Goal: Transaction & Acquisition: Purchase product/service

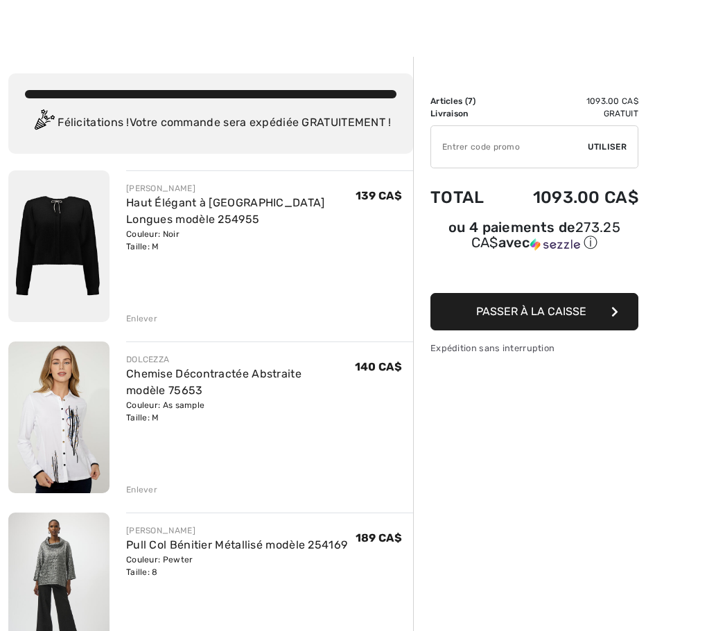
scroll to position [8, 0]
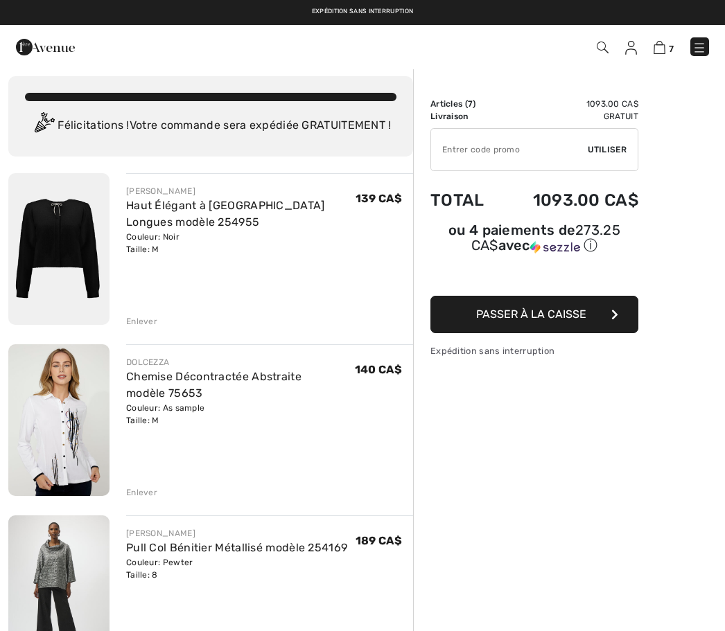
click at [559, 330] on button "Passer à la caisse" at bounding box center [534, 314] width 208 height 37
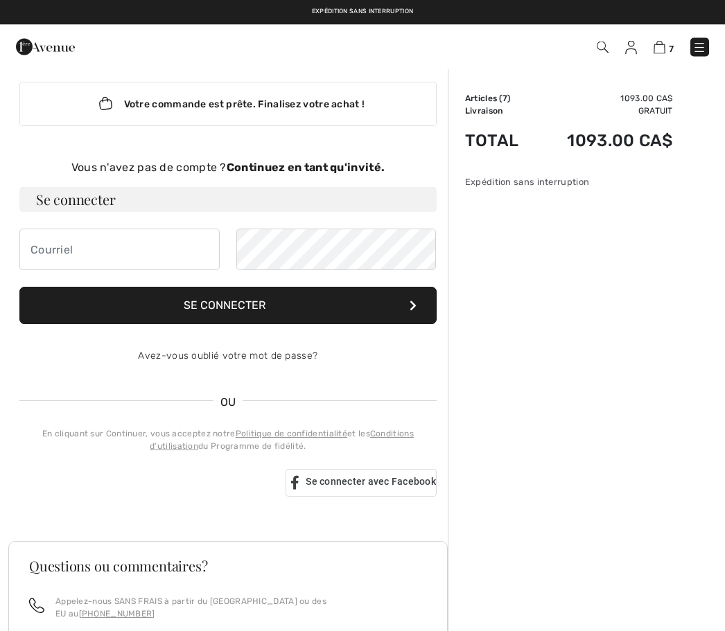
scroll to position [13, 0]
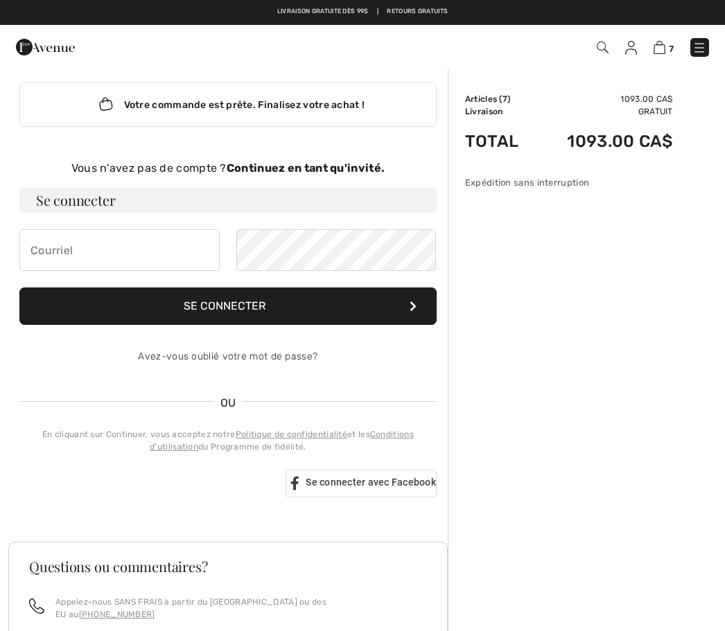
click at [324, 165] on strong "Continuez en tant qu'invité." at bounding box center [306, 167] width 158 height 13
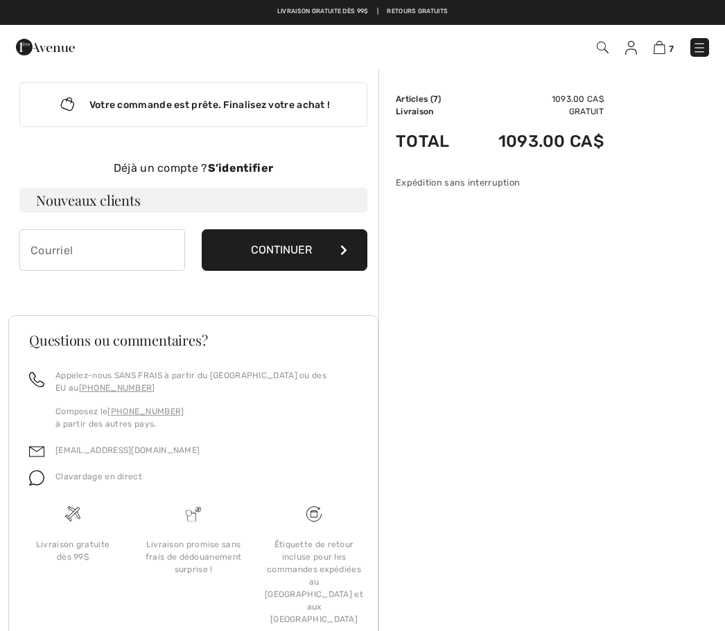
scroll to position [6, 0]
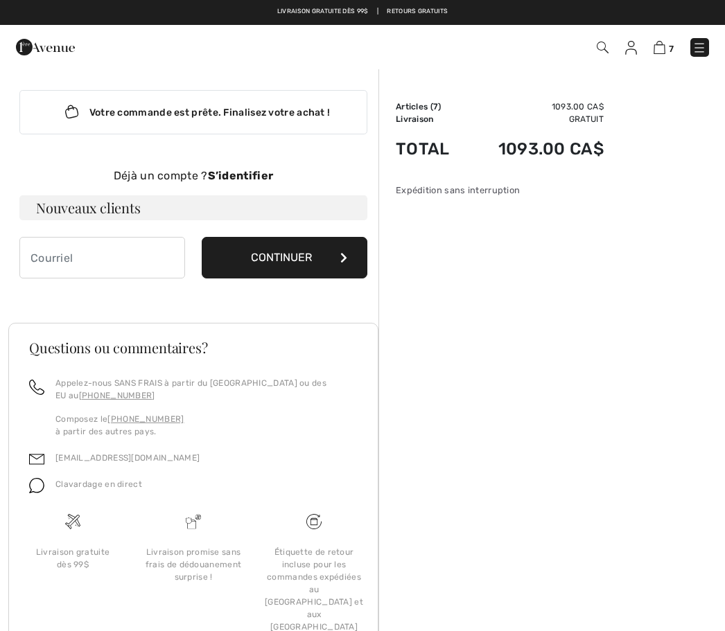
click at [303, 259] on button "Continuer" at bounding box center [285, 258] width 166 height 42
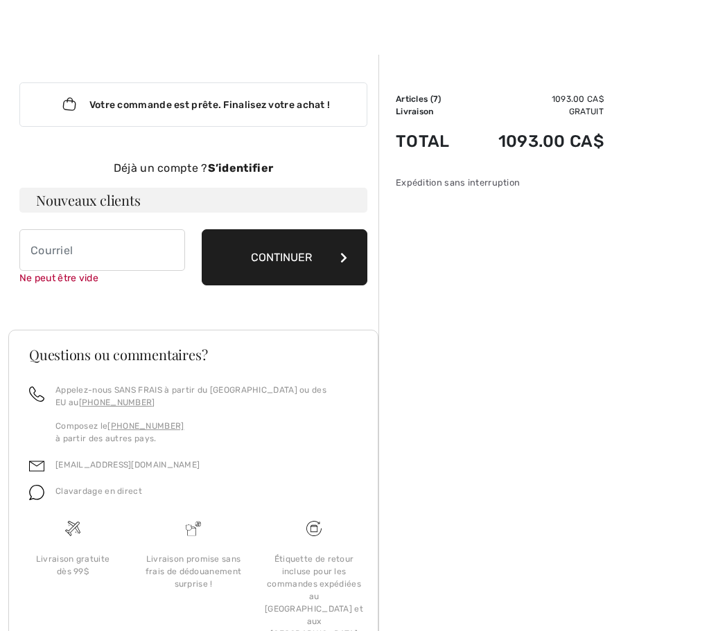
scroll to position [20, 0]
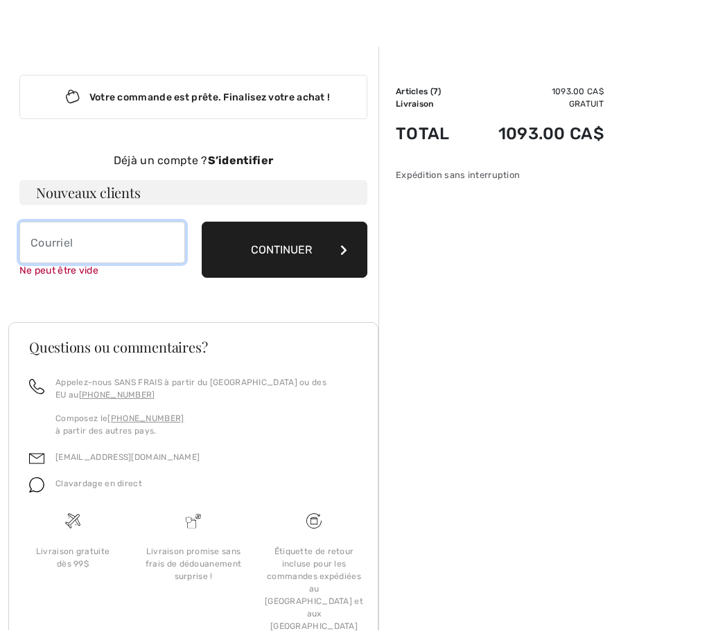
click at [55, 250] on input "email" at bounding box center [102, 243] width 166 height 42
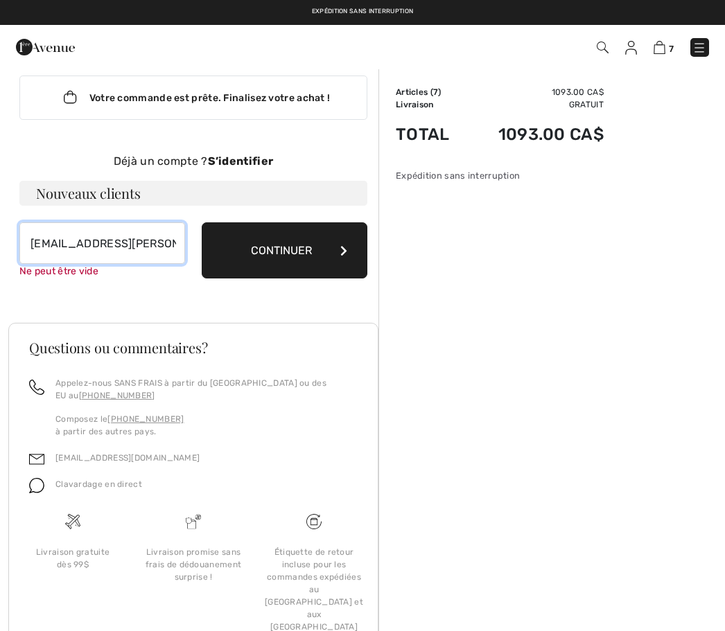
type input "lise.lafleur@yahoo.ca"
click at [318, 270] on button "Continuer" at bounding box center [285, 250] width 166 height 56
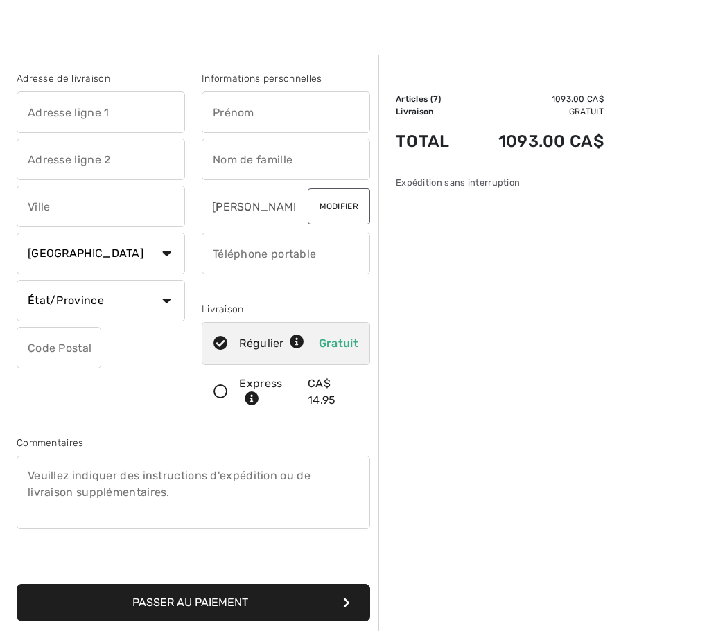
scroll to position [14, 0]
click at [103, 110] on input "text" at bounding box center [101, 112] width 168 height 42
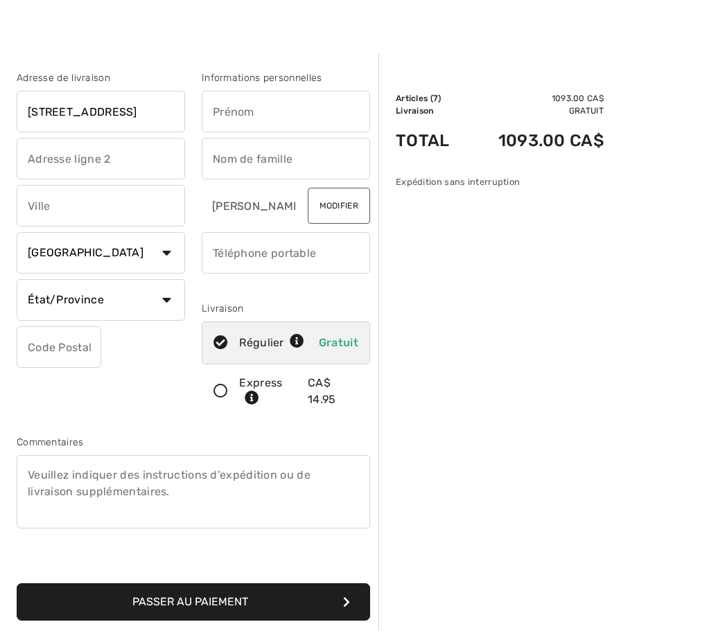
type input "204-88 Boulevard de Cham"
click at [57, 207] on input "text" at bounding box center [101, 207] width 168 height 42
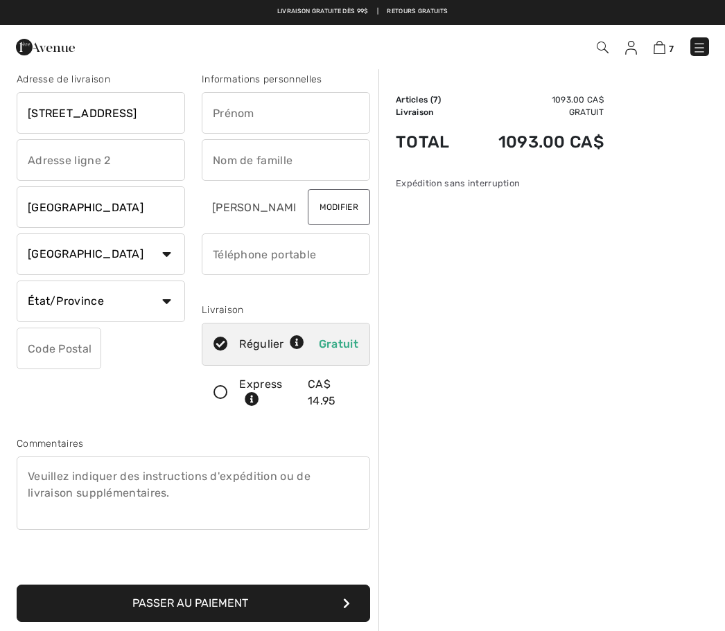
scroll to position [12, 0]
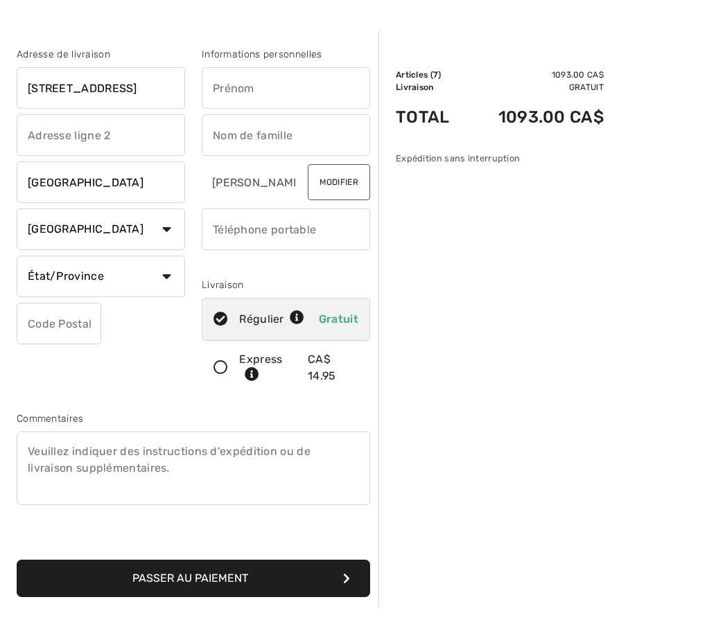
type input "Blainville"
click at [84, 281] on select "État/Province Alberta Colombie-Britannique Ile-du-Prince-Edward Manitoba Nouvea…" at bounding box center [101, 302] width 168 height 42
select select "QC"
click at [46, 325] on input "text" at bounding box center [59, 324] width 85 height 42
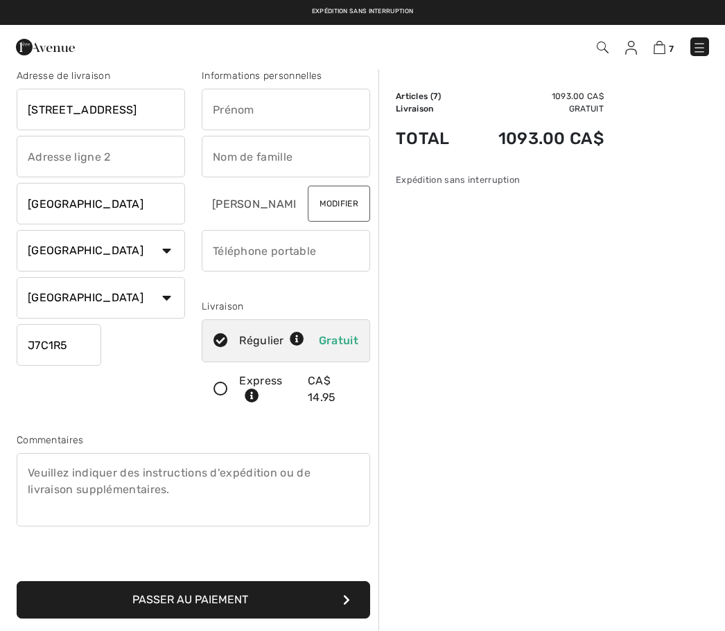
scroll to position [15, 0]
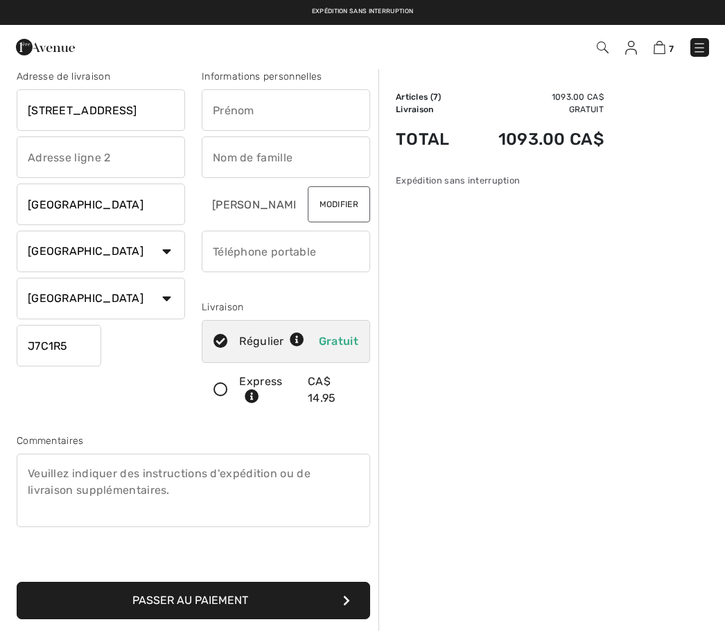
type input "J7C1R5"
click at [234, 110] on input "text" at bounding box center [286, 110] width 168 height 42
type input "Lise"
click at [242, 161] on input "text" at bounding box center [286, 158] width 168 height 42
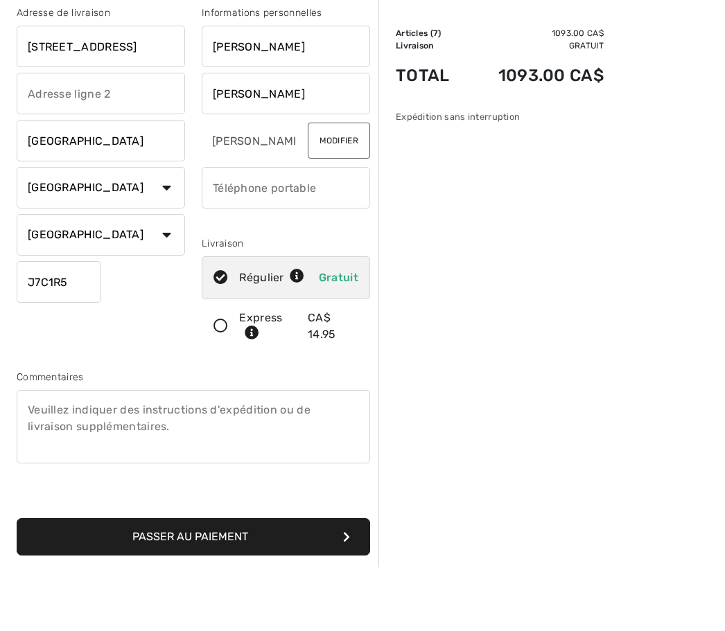
type input "Lafleur"
click at [222, 231] on input "phone" at bounding box center [286, 252] width 168 height 42
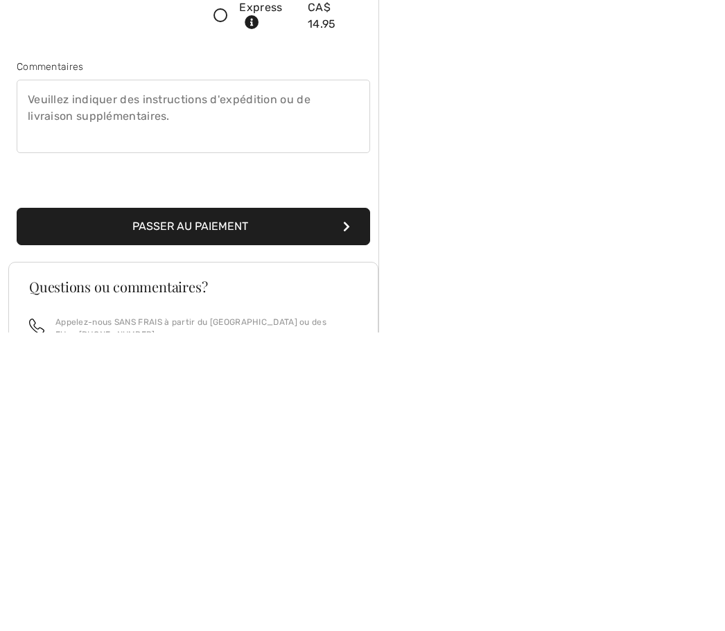
type input "514821735"
click at [245, 507] on button "Passer au paiement" at bounding box center [193, 525] width 353 height 37
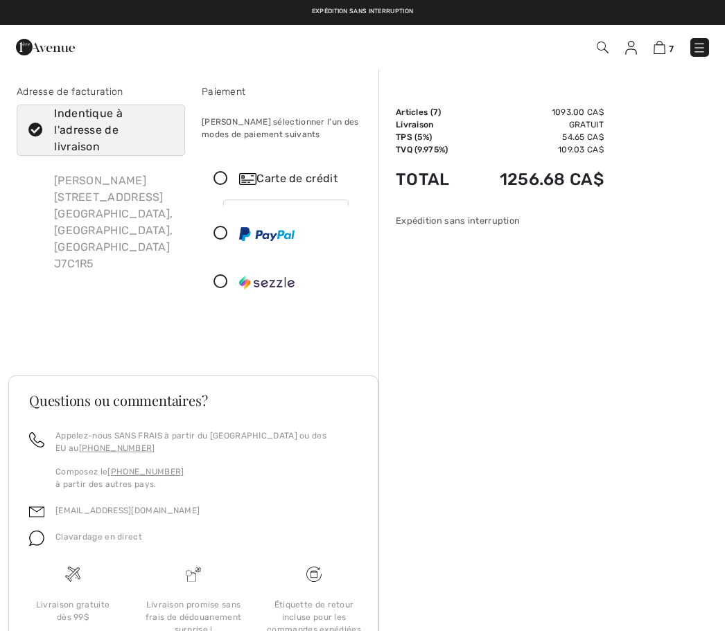
checkbox input "true"
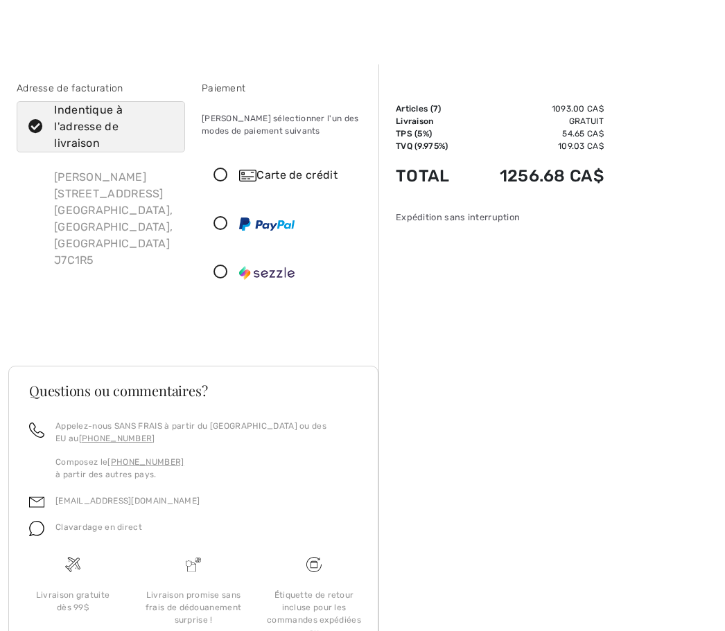
scroll to position [6, 0]
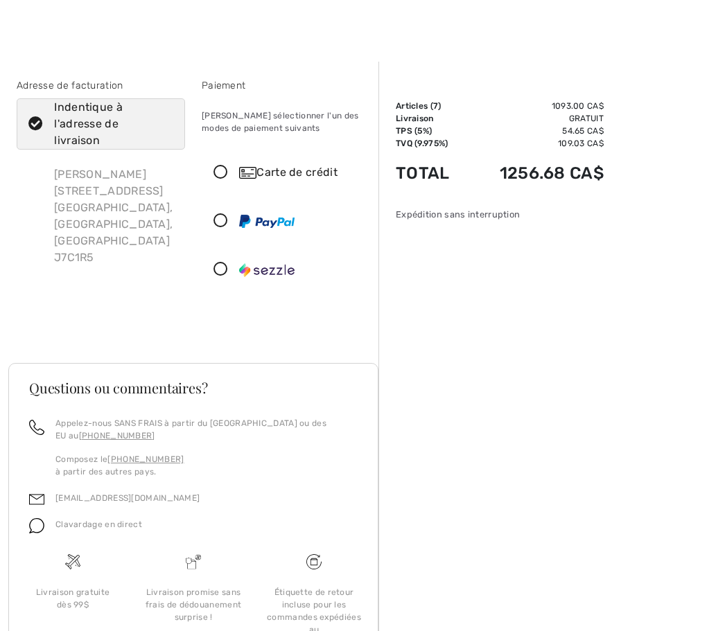
click at [223, 170] on icon at bounding box center [220, 173] width 37 height 15
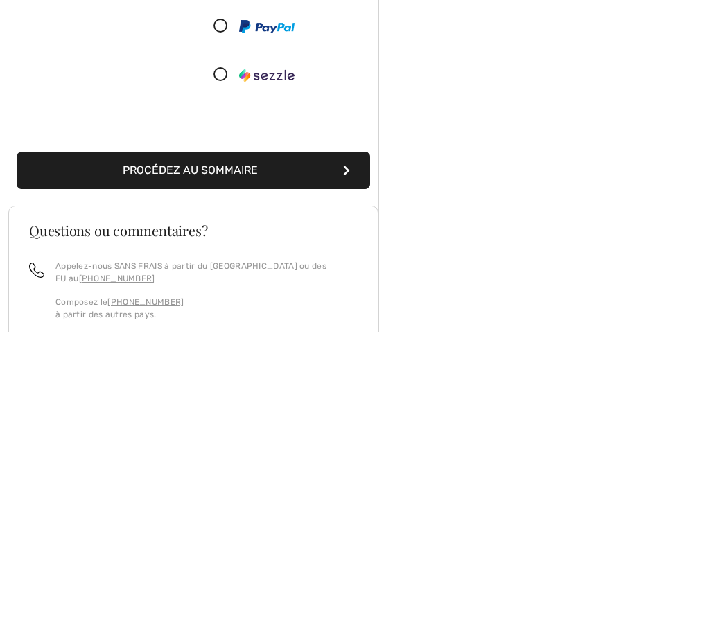
scroll to position [60, 0]
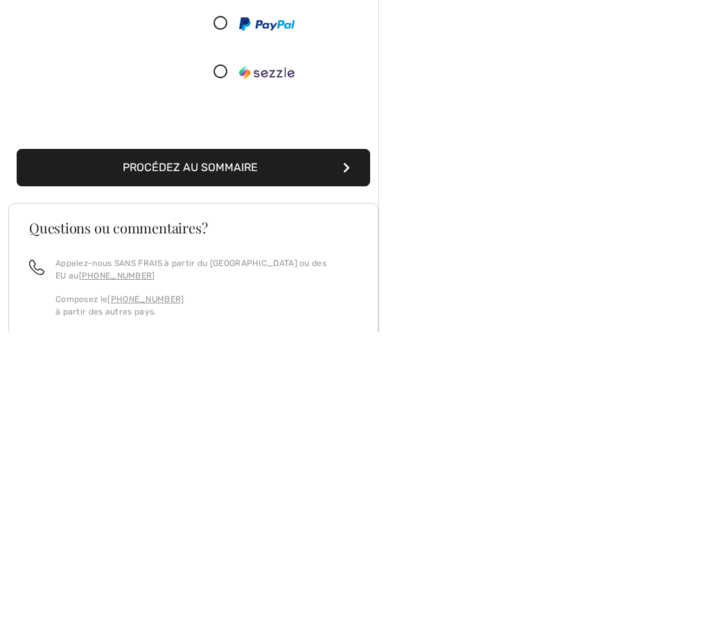
click at [231, 448] on button "Procédez au sommaire" at bounding box center [193, 466] width 353 height 37
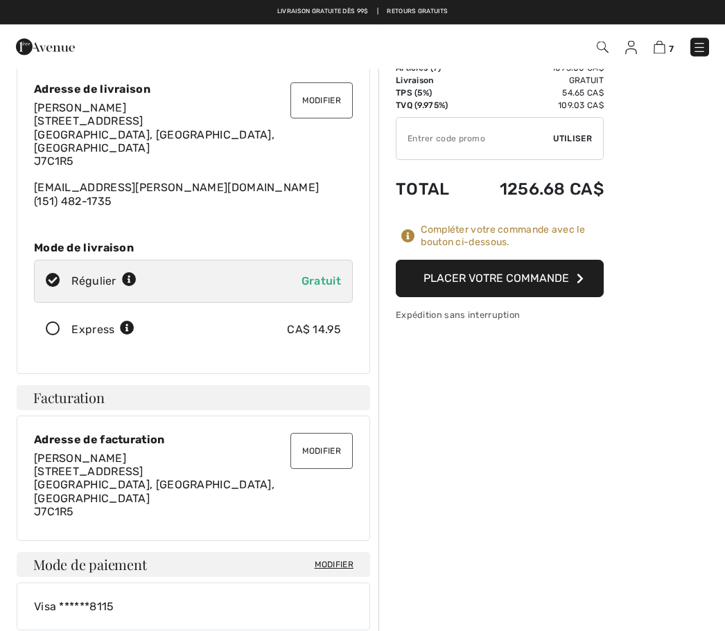
scroll to position [44, 0]
click at [199, 124] on div "Lise Lafleur 204-88 Boulevard De Cham Blainville, QC, CA J7C1R5 lise.lafleur@ya…" at bounding box center [193, 154] width 319 height 107
click at [209, 118] on div "Lise Lafleur 204-88 Boulevard De Cham Blainville, QC, CA J7C1R5 lise.lafleur@ya…" at bounding box center [193, 154] width 319 height 107
click at [204, 121] on div "Lise Lafleur 204-88 Boulevard De Cham Blainville, QC, CA J7C1R5 lise.lafleur@ya…" at bounding box center [193, 154] width 319 height 107
click at [212, 119] on div "Lise Lafleur 204-88 Boulevard De Cham Blainville, QC, CA J7C1R5 lise.lafleur@ya…" at bounding box center [193, 154] width 319 height 107
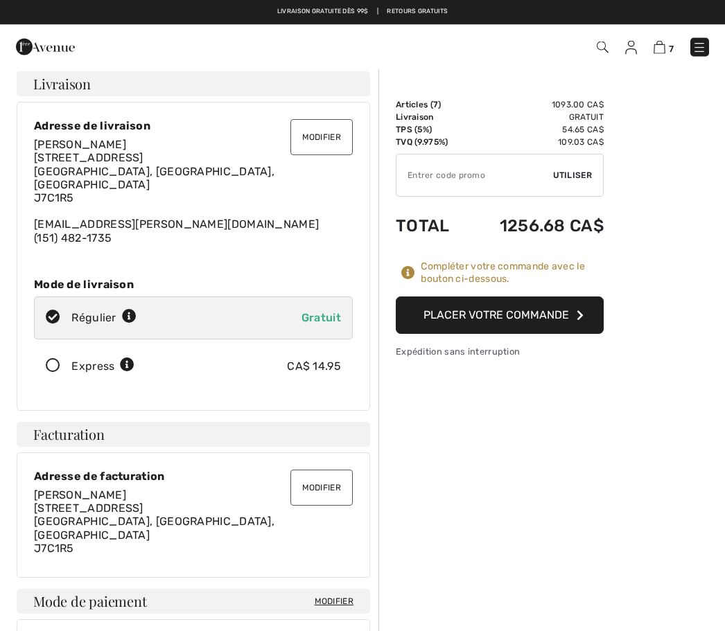
scroll to position [0, 0]
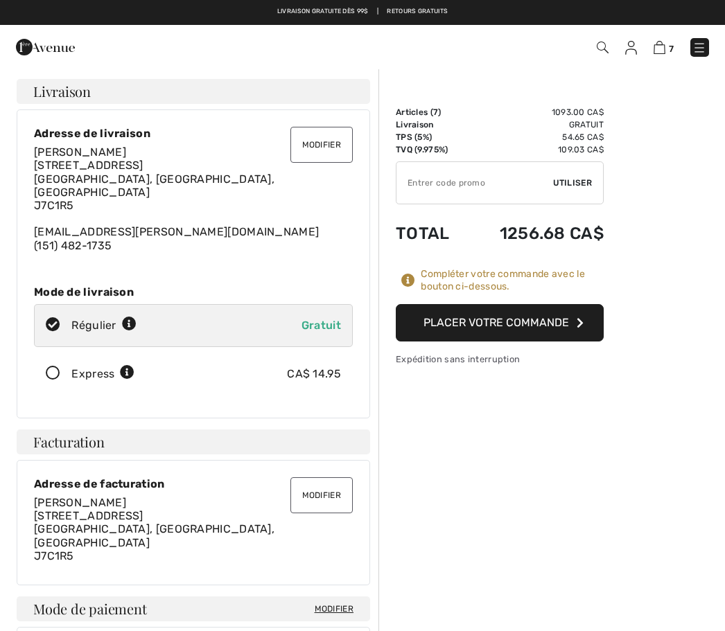
click at [119, 166] on span "204-88 Boulevard De Cham Blainville, QC, CA J7C1R5" at bounding box center [154, 185] width 241 height 53
click at [87, 175] on span "204-88 Boulevard De Cham Blainville, QC, CA J7C1R5" at bounding box center [154, 185] width 241 height 53
click at [79, 175] on span "204-88 Boulevard De Cham Blainville, QC, CA J7C1R5" at bounding box center [154, 185] width 241 height 53
click at [97, 133] on div "Adresse de livraison" at bounding box center [193, 133] width 319 height 13
click at [105, 146] on div "Lise Lafleur 204-88 Boulevard De Cham Blainville, QC, CA J7C1R5 lise.lafleur@ya…" at bounding box center [193, 199] width 319 height 107
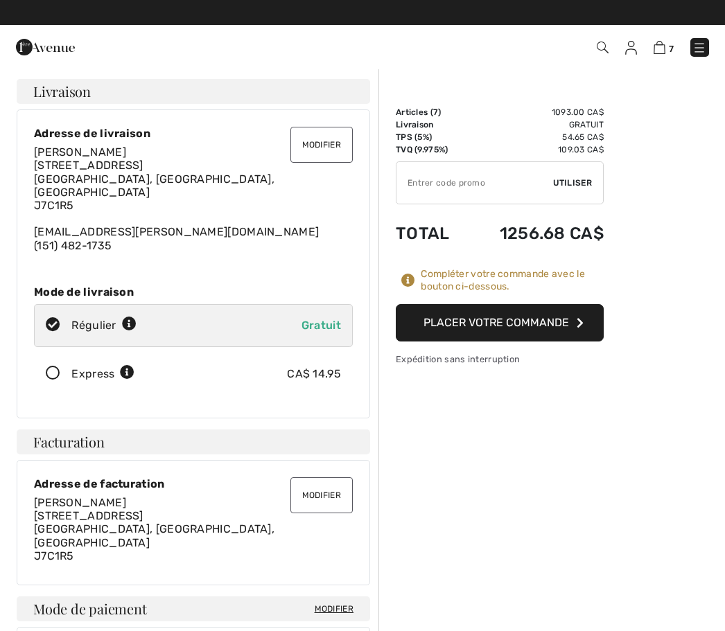
click at [113, 182] on span "204-88 Boulevard De Cham Blainville, QC, CA J7C1R5" at bounding box center [154, 185] width 241 height 53
click at [315, 152] on button "Modifier" at bounding box center [321, 145] width 62 height 36
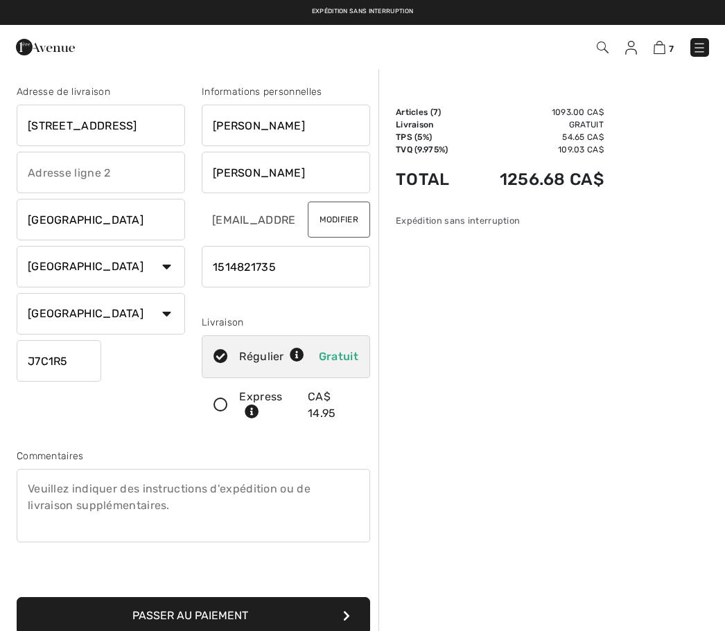
click at [184, 128] on input "[STREET_ADDRESS]" at bounding box center [101, 126] width 168 height 42
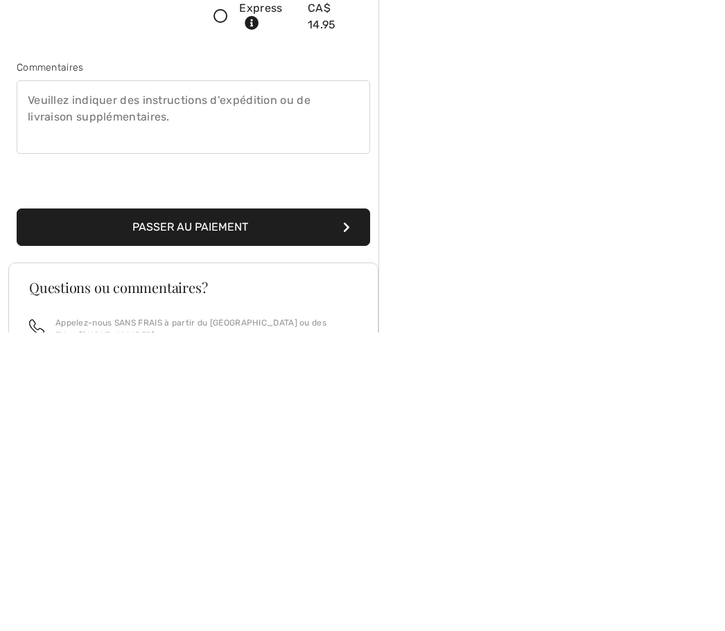
click at [254, 508] on button "Passer au paiement" at bounding box center [193, 526] width 353 height 37
type input "[STREET_ADDRESS]"
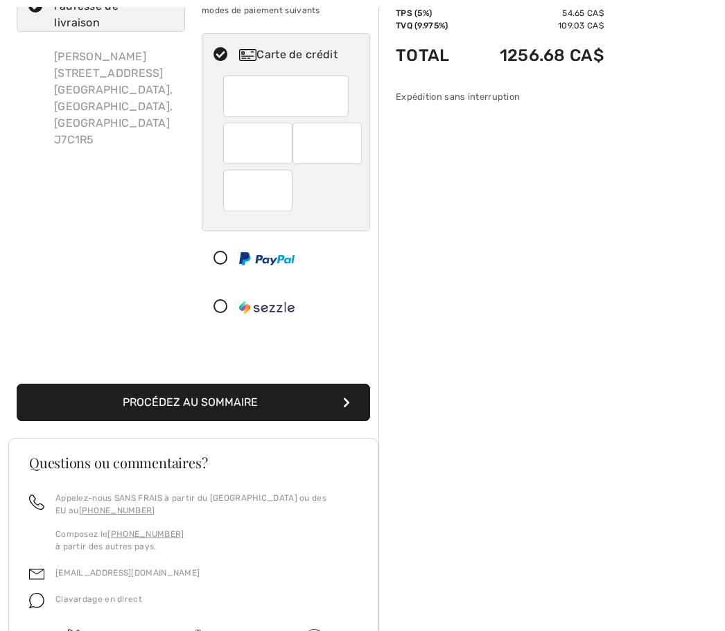
scroll to position [123, 0]
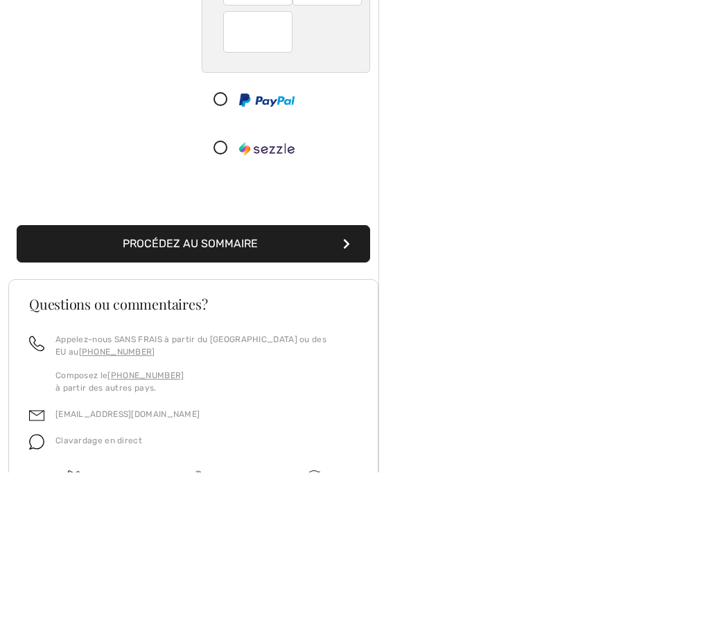
click at [267, 385] on button "Procédez au sommaire" at bounding box center [193, 403] width 353 height 37
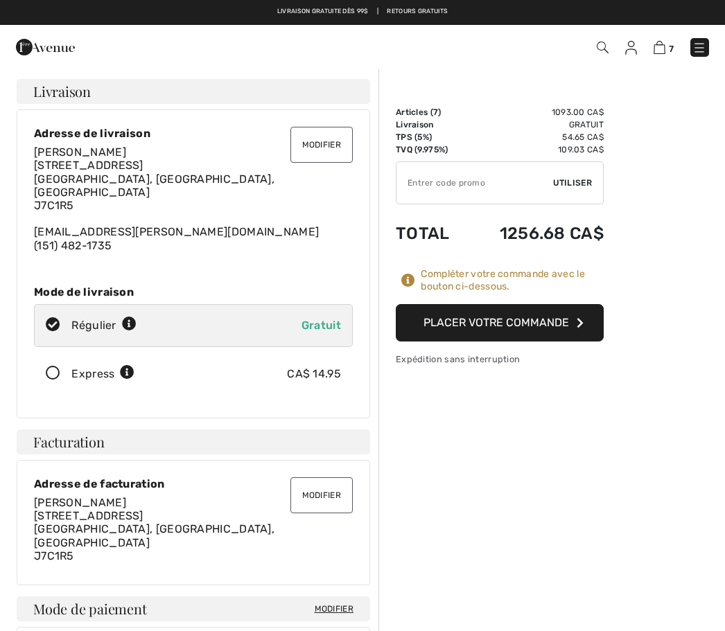
click at [525, 315] on button "Placer votre commande" at bounding box center [500, 322] width 208 height 37
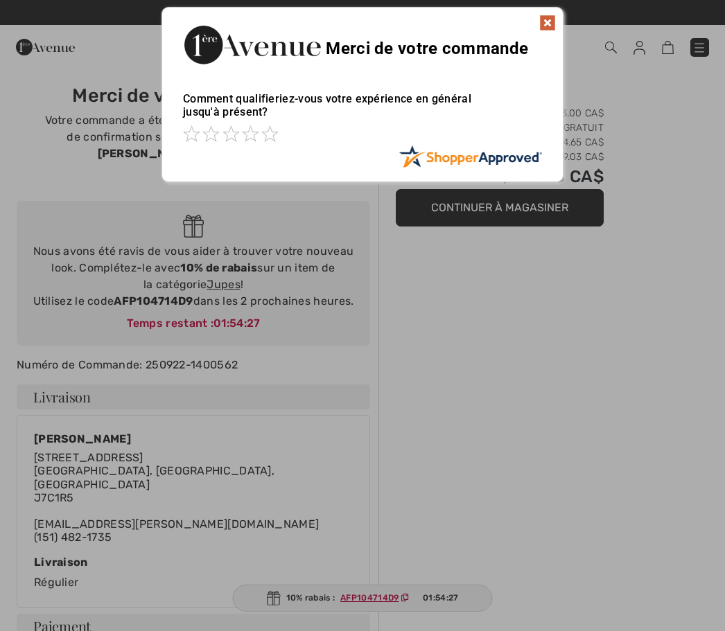
click at [539, 30] on img at bounding box center [547, 23] width 17 height 17
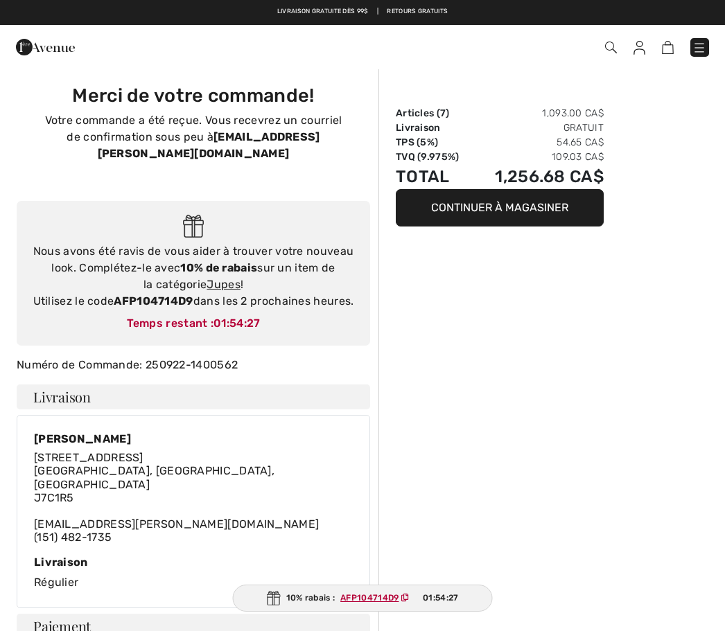
click at [556, 30] on div "Commander" at bounding box center [362, 47] width 725 height 44
